Goal: Navigation & Orientation: Find specific page/section

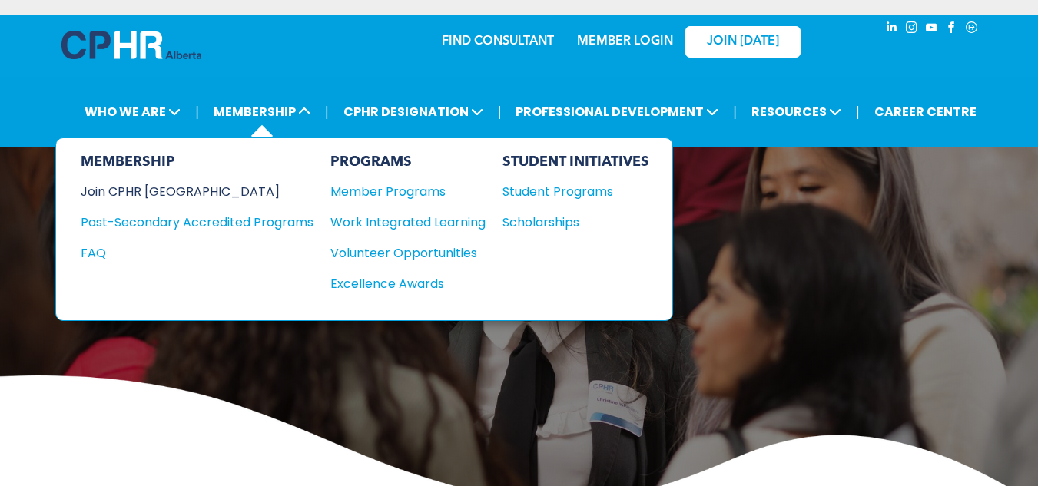
click at [158, 191] on div "Join CPHR [GEOGRAPHIC_DATA]" at bounding box center [186, 191] width 210 height 19
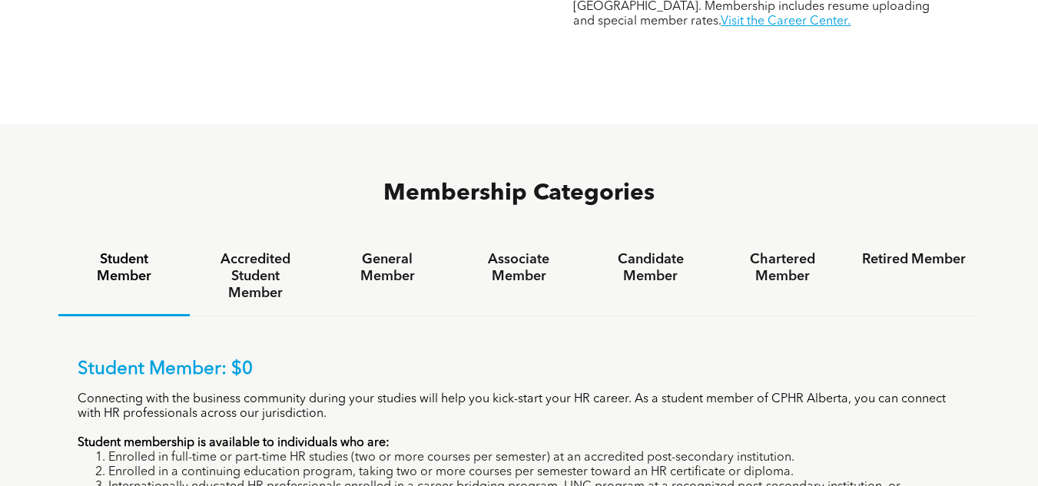
scroll to position [891, 0]
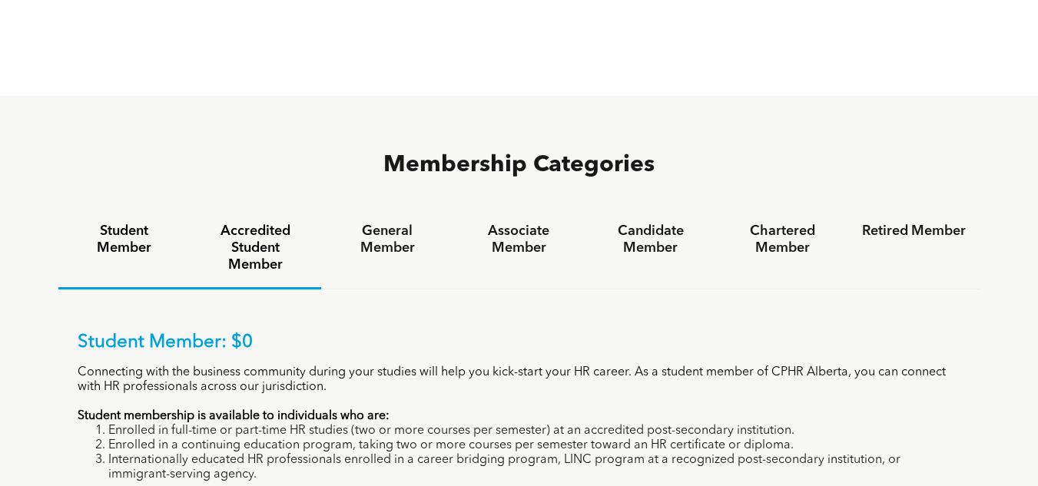
click at [288, 223] on h4 "Accredited Student Member" at bounding box center [256, 248] width 104 height 51
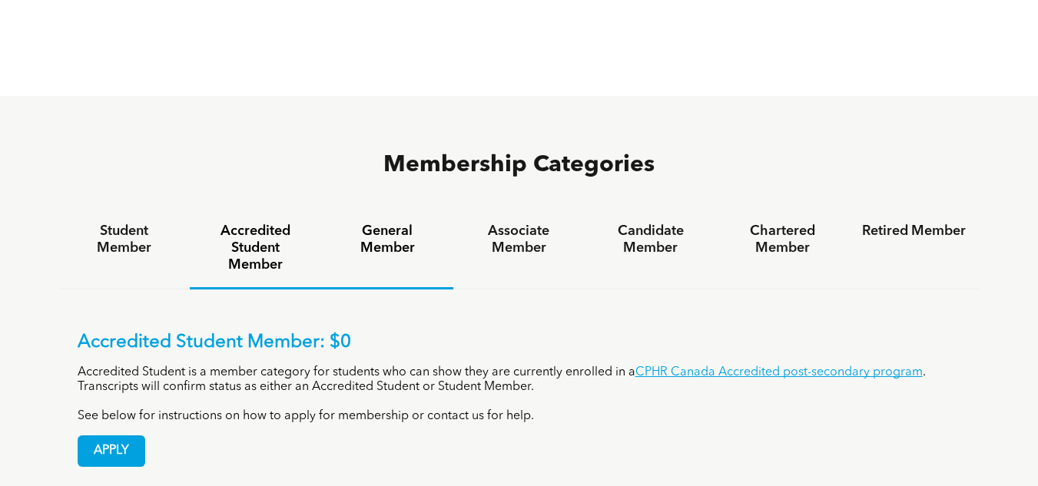
click at [378, 223] on h4 "General Member" at bounding box center [387, 240] width 104 height 34
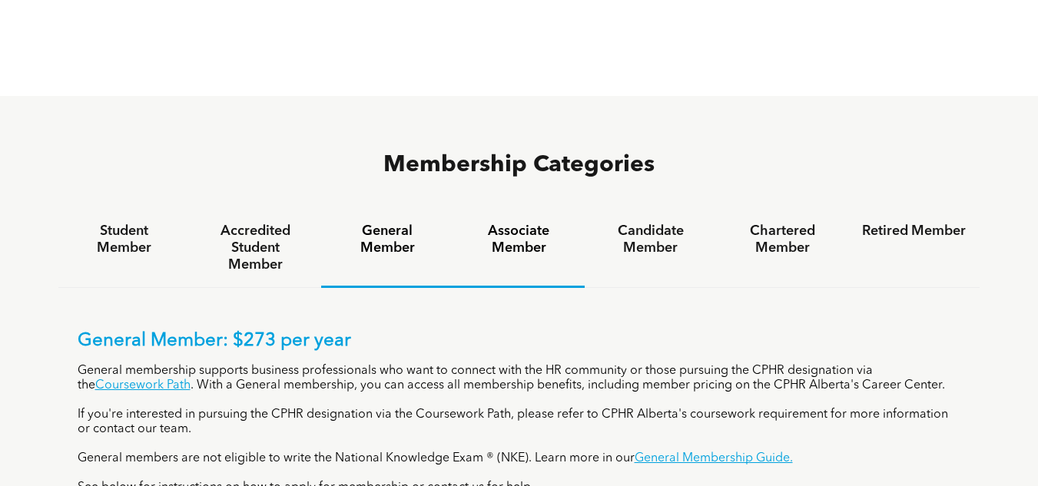
click at [524, 223] on h4 "Associate Member" at bounding box center [519, 240] width 104 height 34
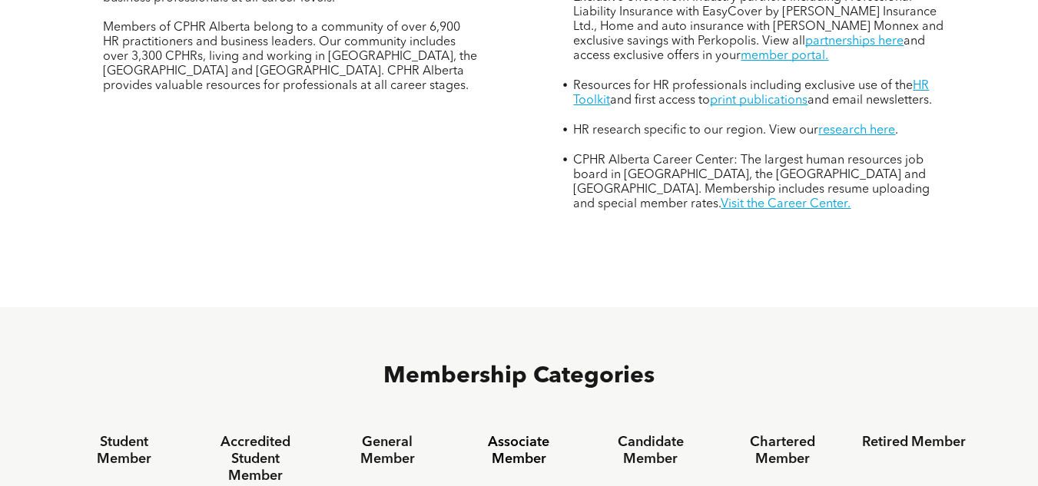
scroll to position [676, 0]
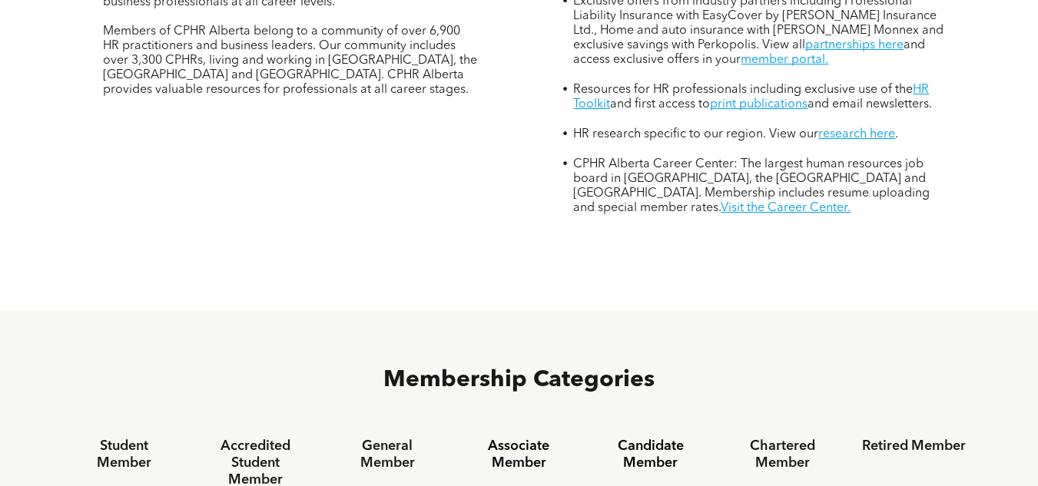
click at [646, 438] on h4 "Candidate Member" at bounding box center [651, 455] width 104 height 34
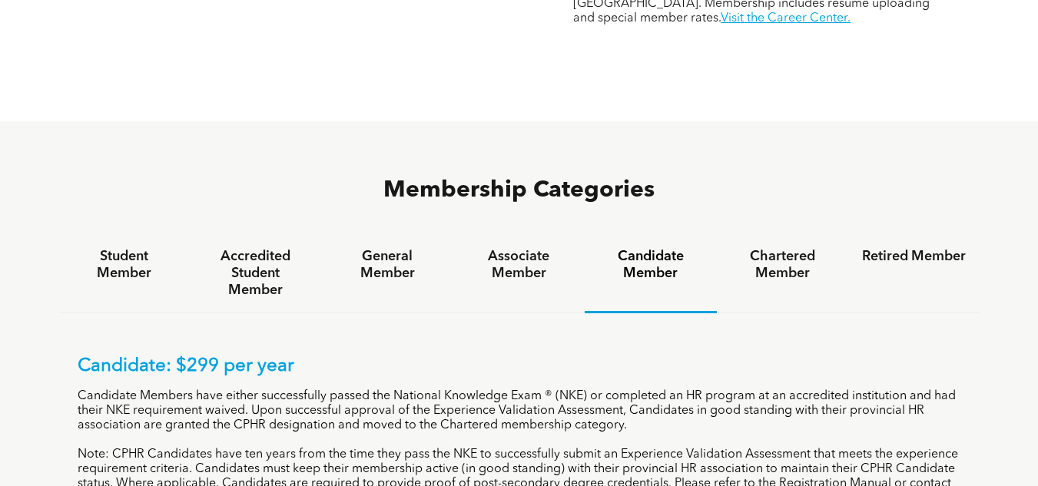
scroll to position [891, 0]
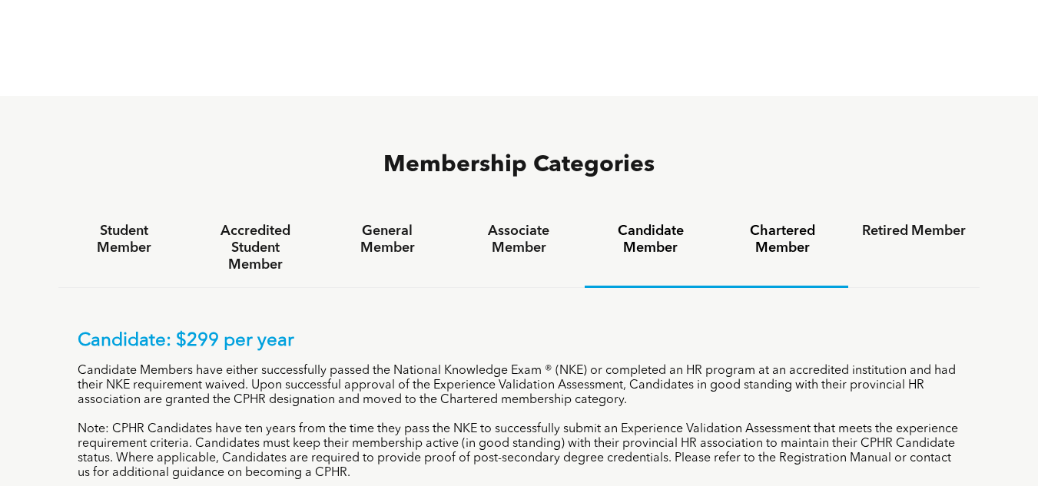
click at [765, 223] on h4 "Chartered Member" at bounding box center [783, 240] width 104 height 34
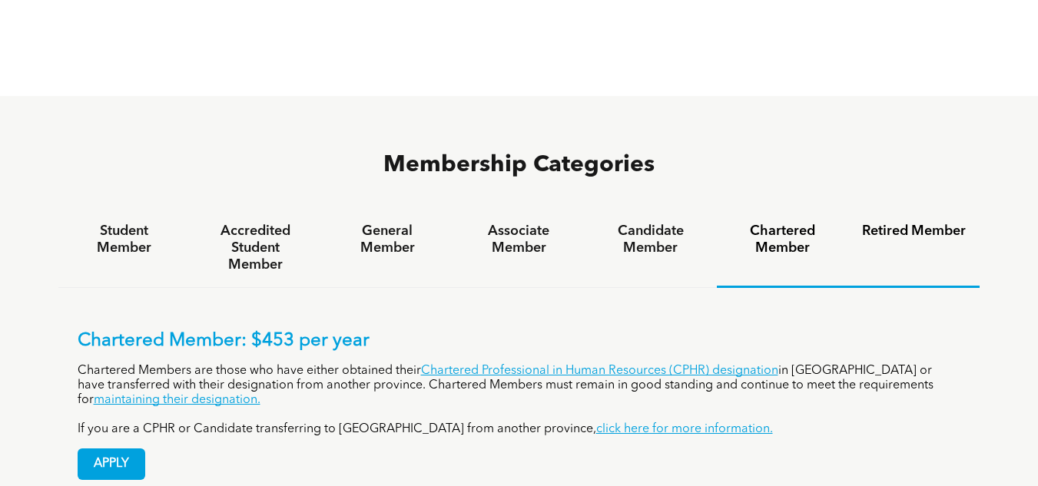
click at [904, 223] on h4 "Retired Member" at bounding box center [914, 231] width 104 height 17
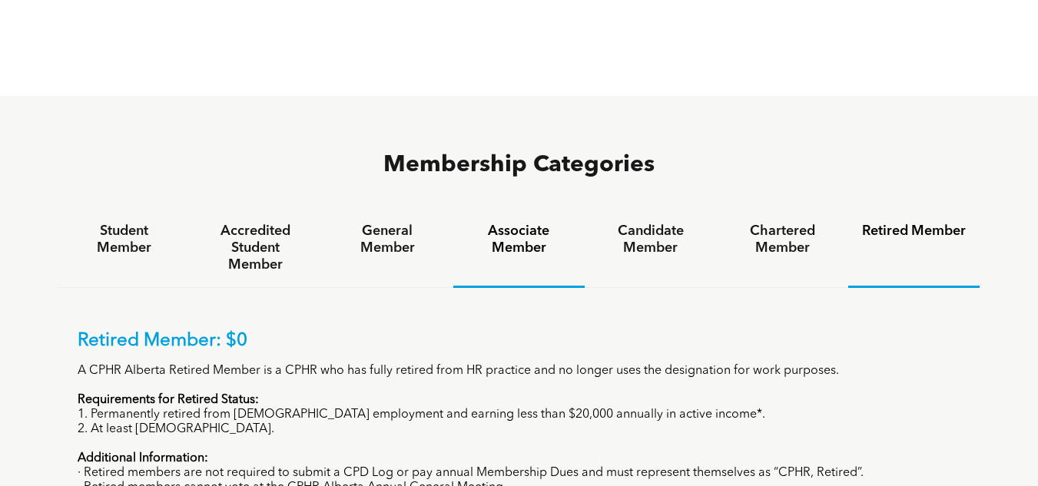
click at [513, 223] on h4 "Associate Member" at bounding box center [519, 240] width 104 height 34
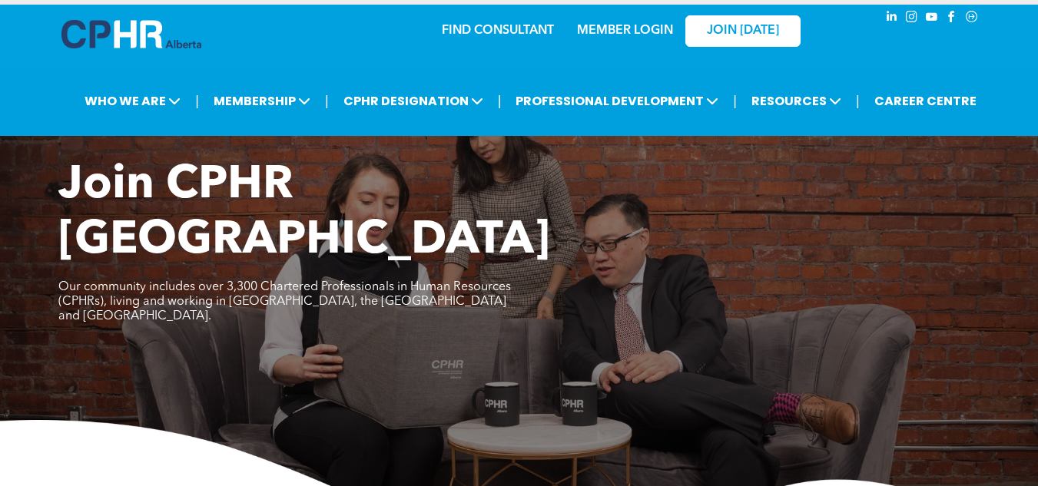
scroll to position [0, 0]
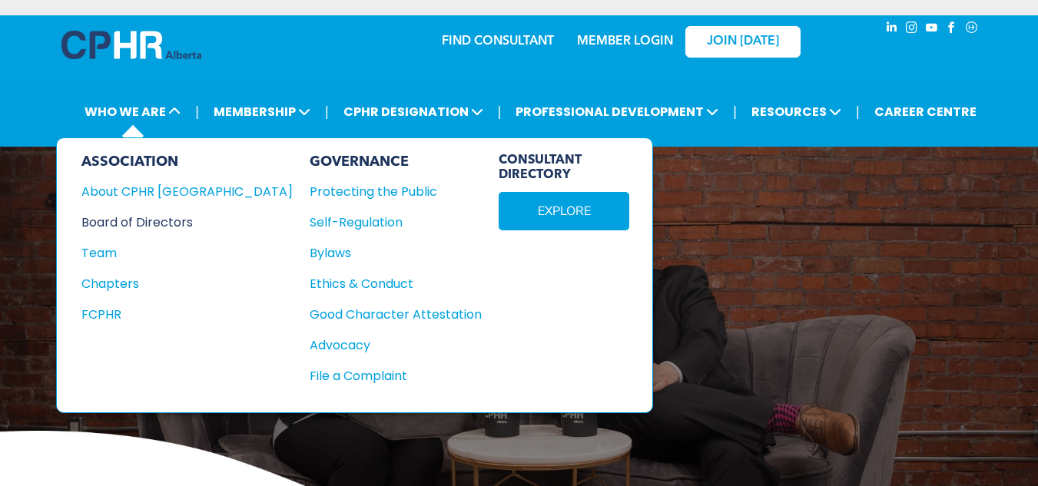
click at [133, 220] on div "Board of Directors" at bounding box center [176, 222] width 191 height 19
